Goal: Navigation & Orientation: Find specific page/section

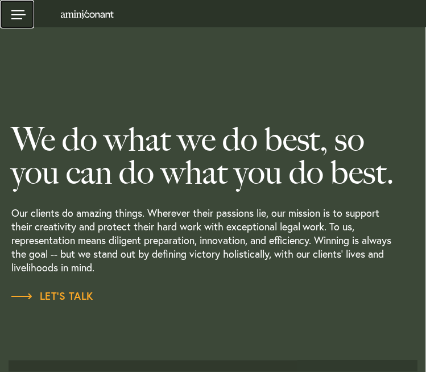
click at [20, 15] on link at bounding box center [17, 14] width 34 height 28
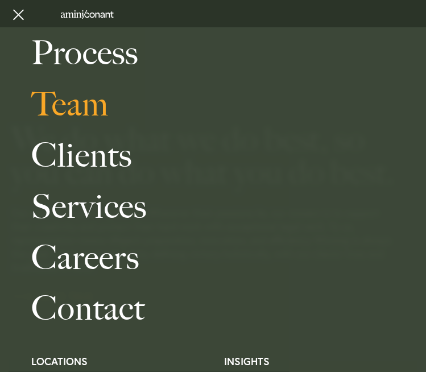
click at [69, 112] on link "Team" at bounding box center [224, 104] width 386 height 51
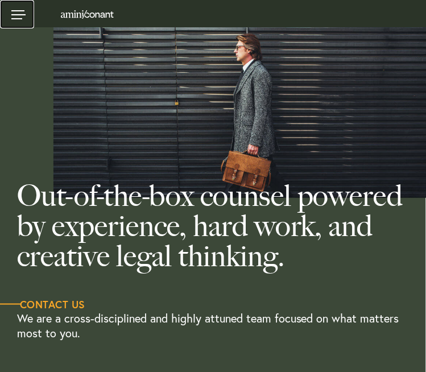
click at [17, 18] on link at bounding box center [17, 14] width 34 height 28
